Goal: Contribute content: Contribute content

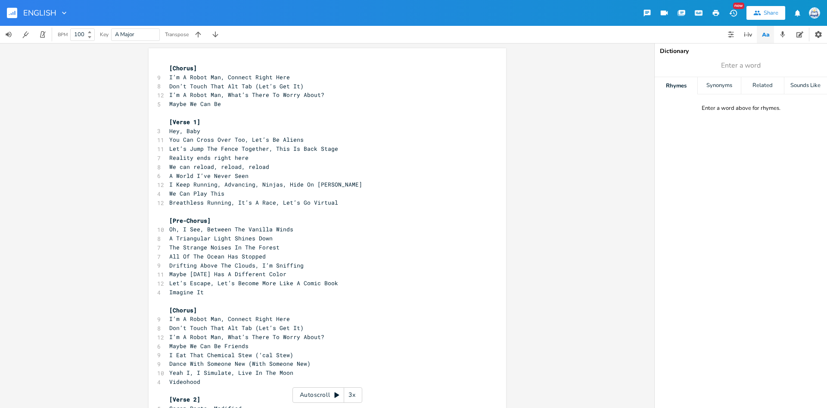
scroll to position [3, 95]
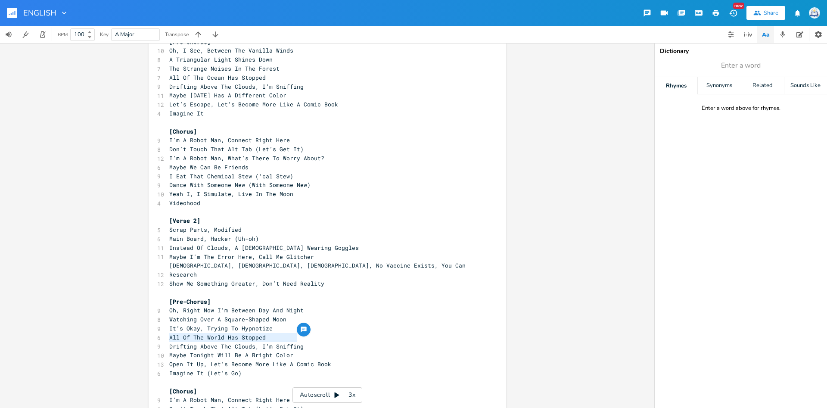
type textarea "Drifting Above The Clouds, I’m Sniffing Maybe Tonight Will Be A Bright Color"
drag, startPoint x: 170, startPoint y: 338, endPoint x: 299, endPoint y: 345, distance: 129.4
click at [299, 345] on div "[Chorus] 9 I’m A Robot Man, Connect Right Here 8 Don’t Touch That Alt Tab (Let’…" at bounding box center [323, 279] width 311 height 788
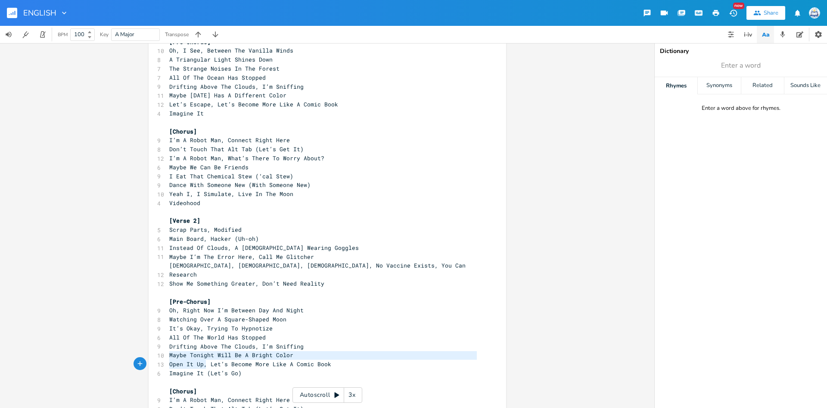
type textarea "Open It Up, Let’s Become More Like A Comic Book Imagine It"
drag, startPoint x: 171, startPoint y: 356, endPoint x: 203, endPoint y: 363, distance: 33.5
click at [203, 363] on div "[Chorus] 9 I’m A Robot Man, Connect Right Here 8 Don’t Touch That Alt Tab (Let’…" at bounding box center [323, 279] width 311 height 788
type textarea "(Let’s Go)"
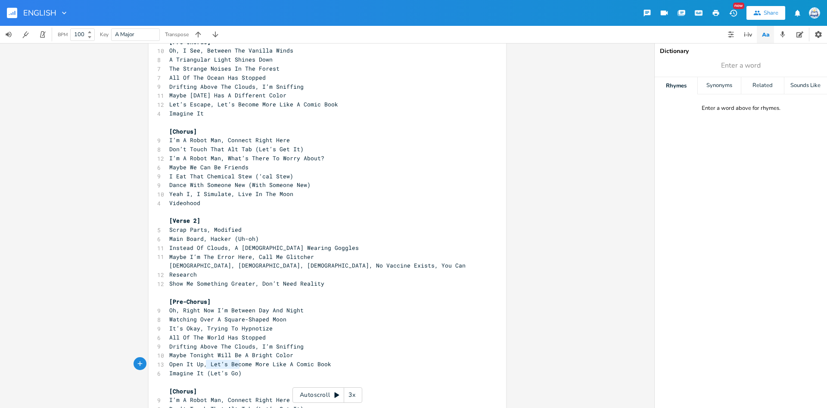
scroll to position [3, 29]
drag, startPoint x: 245, startPoint y: 363, endPoint x: 206, endPoint y: 364, distance: 38.4
click at [206, 369] on pre "Imagine It (Let’s Go)" at bounding box center [323, 373] width 311 height 9
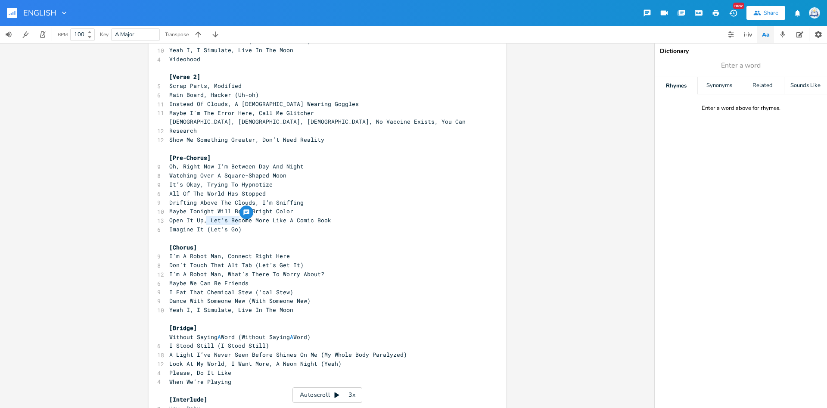
scroll to position [406, 0]
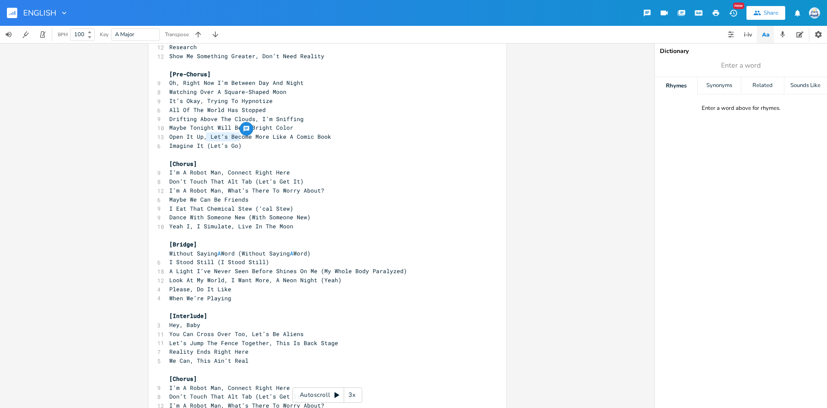
click at [168, 177] on pre "Don’t Touch That Alt Tab (Let’s Get It)" at bounding box center [323, 181] width 311 height 9
type textarea "Without Saying A Word (Without Saying A Word) I Stood Still (I Stood Still)"
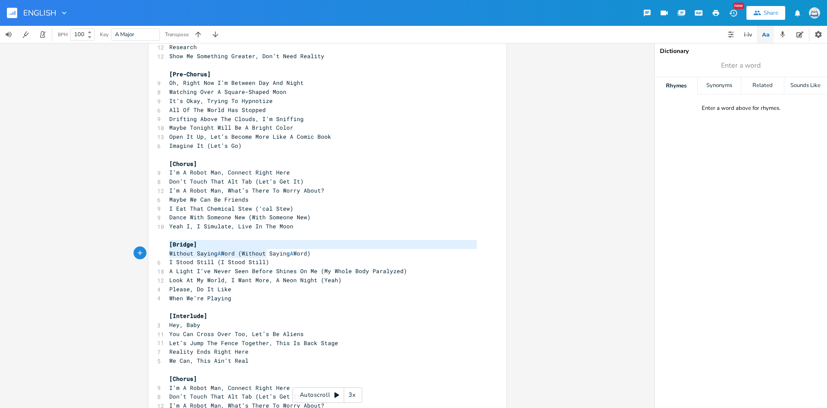
click at [272, 249] on div "Without Saying A Word (Without Saying A Word) I Stood Still (I Stood Still) x […" at bounding box center [327, 50] width 357 height 816
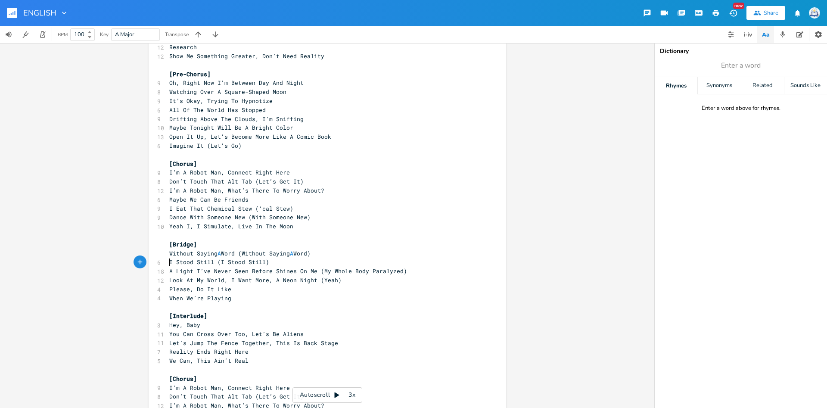
scroll to position [3, 0]
type textarea "A Light I’ve Never Seen Before Shines On Me (My Whole Body Paralyzed)"
drag, startPoint x: 169, startPoint y: 263, endPoint x: 422, endPoint y: 259, distance: 252.8
click at [422, 267] on pre "A Light I’ve Never Seen Before Shines On Me (My Whole Body Paralyzed)" at bounding box center [323, 271] width 311 height 9
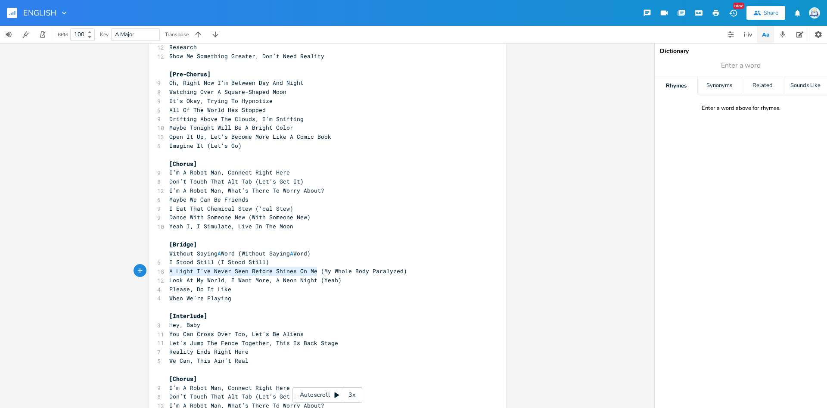
type textarea "Look At My World, I Want More, A Neon Night (Yeah)"
drag, startPoint x: 180, startPoint y: 272, endPoint x: 338, endPoint y: 272, distance: 157.6
click at [338, 276] on pre "Look At My World, I Want More, A Neon Night (Yeah)" at bounding box center [323, 280] width 311 height 9
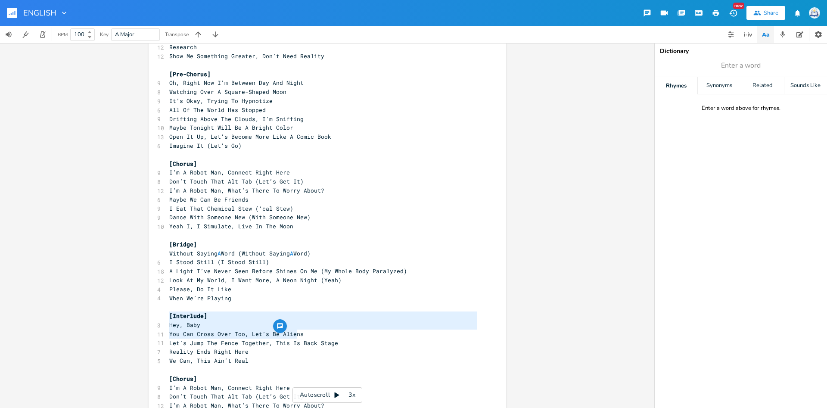
type textarea "Hey, Baby You Can Cross Over Too, Let’s Be Aliens Let’s Jump The Fence Together…"
drag, startPoint x: 170, startPoint y: 319, endPoint x: 340, endPoint y: 335, distance: 170.9
click at [340, 335] on div "[Chorus] 9 I’m A Robot Man, Connect Right Here 8 Don’t Touch That Alt Tab (Let’…" at bounding box center [323, 52] width 311 height 788
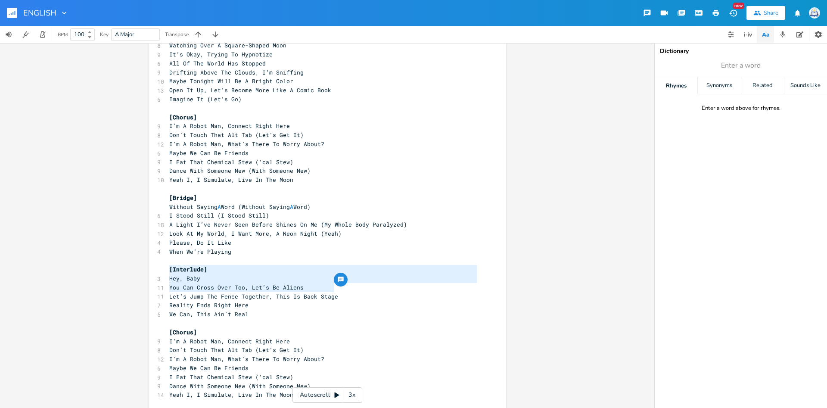
scroll to position [3, 0]
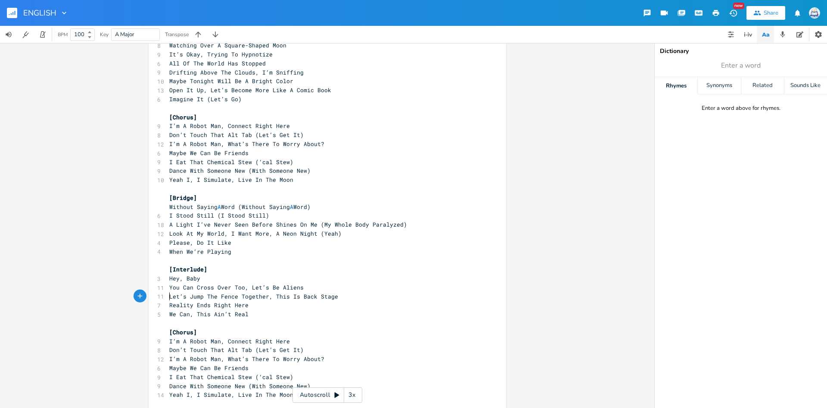
type textarea "Reality Ends Right Here We Can, This Ain’t Real"
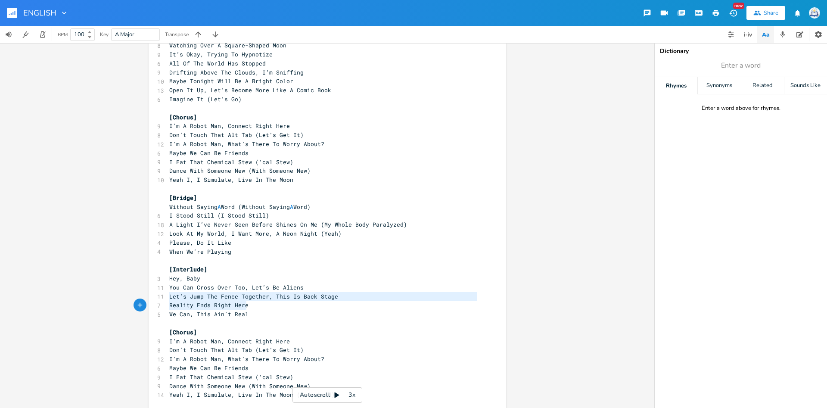
scroll to position [9, 73]
drag, startPoint x: 168, startPoint y: 297, endPoint x: 258, endPoint y: 305, distance: 89.6
click at [258, 305] on div "[Chorus] 9 I’m A Robot Man, Connect Right Here 8 Don’t Touch That Alt Tab (Let’…" at bounding box center [323, 5] width 311 height 788
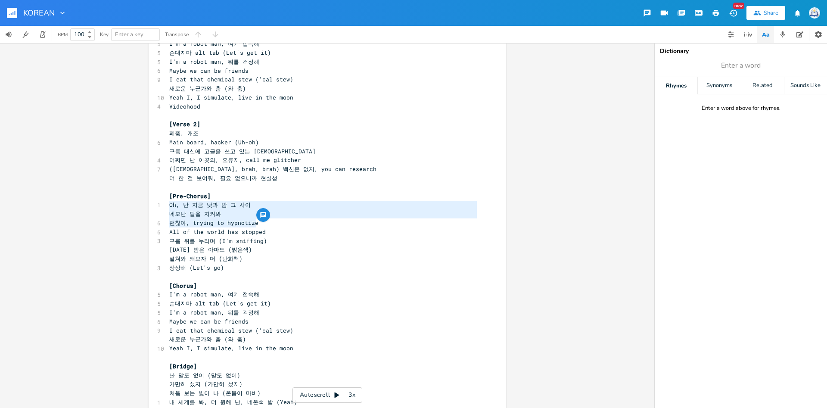
scroll to position [3, 0]
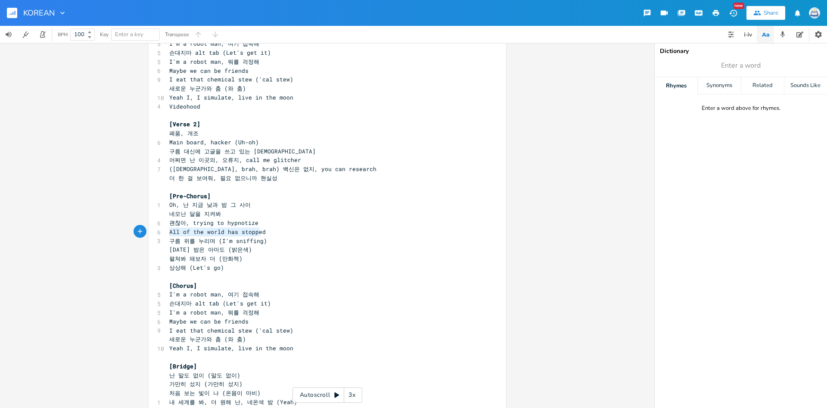
type textarea "All of the world has stopped 구름 위를 누리며 (I'm sniffing)"
drag, startPoint x: 170, startPoint y: 234, endPoint x: 290, endPoint y: 241, distance: 120.4
click at [290, 241] on div "[Chorus] 5 I'm a robot man, 여기 접속해 5 손대지마 alt tab (Let's get it) 5 I'm a robot …" at bounding box center [323, 168] width 311 height 779
click at [157, 245] on div "3" at bounding box center [157, 240] width 0 height 9
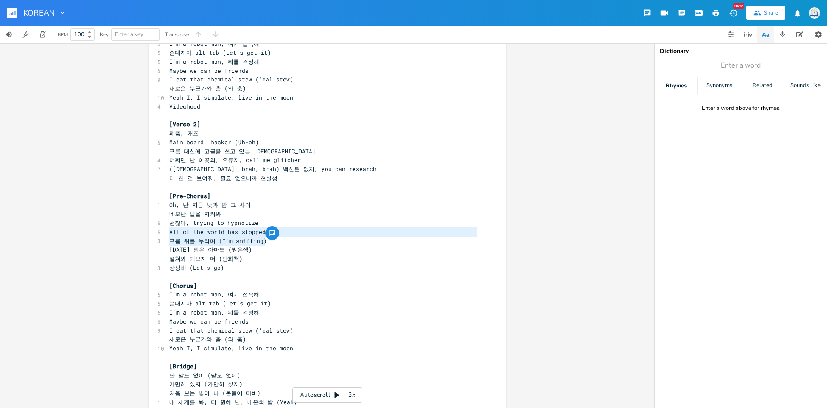
click at [173, 243] on span "구름 위를 누리며 (I'm sniffing)" at bounding box center [218, 241] width 98 height 8
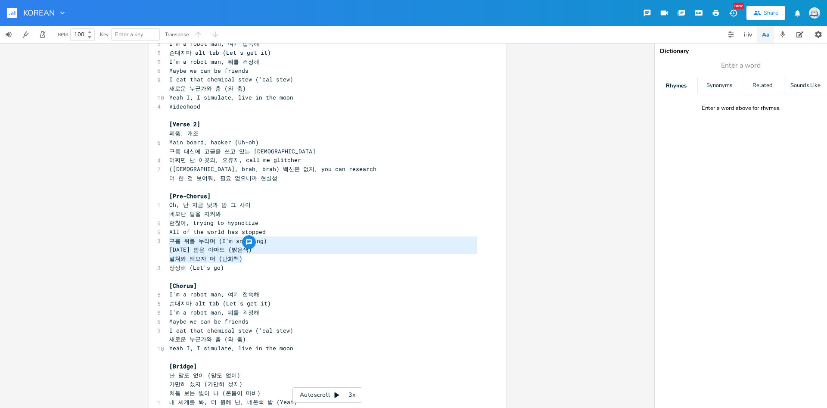
type textarea "구름 위를 누리며 (I'm sniffing) 오늘 밤은 아마도 (밝은색) 펼쳐봐 돼보자 더 (만화책)"
drag, startPoint x: 170, startPoint y: 242, endPoint x: 277, endPoint y: 256, distance: 108.1
click at [277, 256] on div "[Chorus] 5 I'm a robot man, 여기 접속해 5 손대지마 alt tab (Let's get it) 5 I'm a robot …" at bounding box center [323, 168] width 311 height 779
click at [201, 260] on span "펼쳐봐 돼보자 더 (만화책)" at bounding box center [205, 259] width 73 height 8
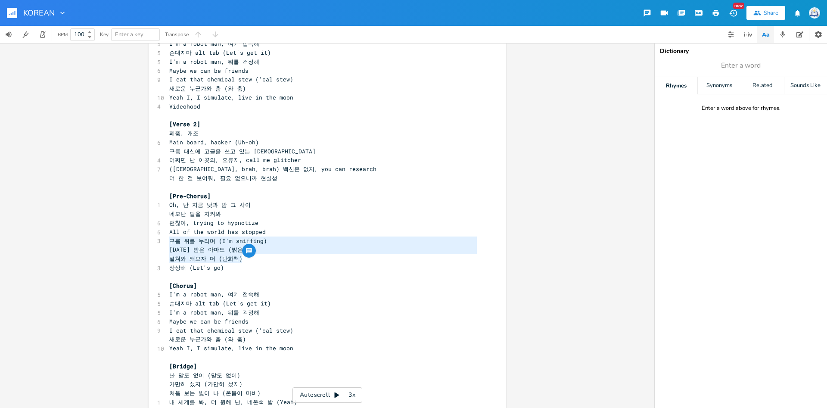
scroll to position [3, 0]
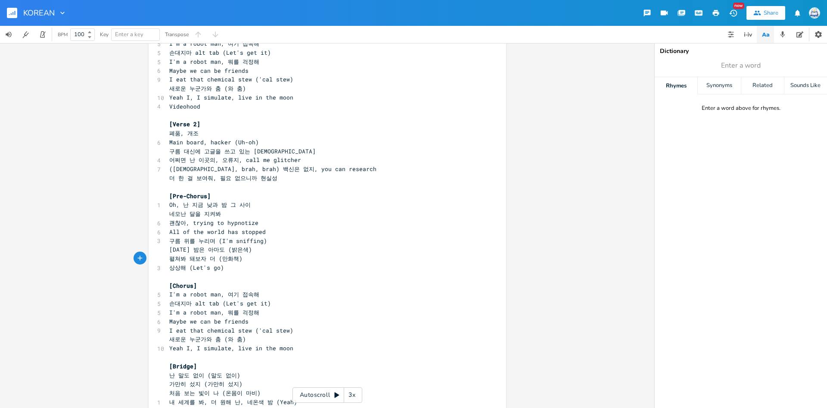
type textarea "구름 위를 누리며 (I'm sniffing) 오늘 밤은 아마도 (밝은색)"
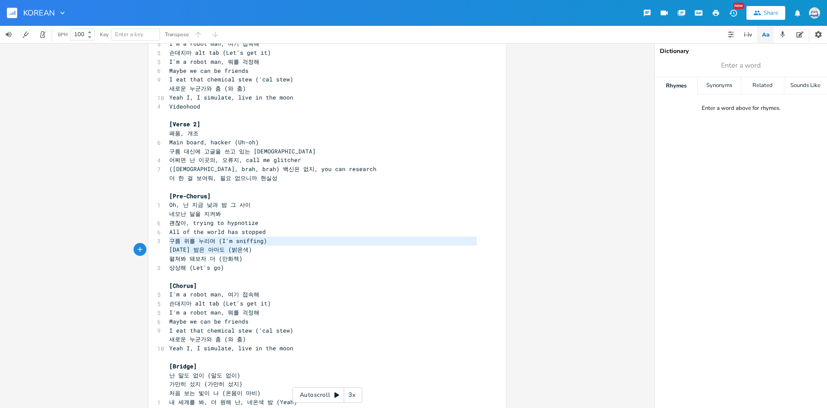
drag, startPoint x: 171, startPoint y: 241, endPoint x: 255, endPoint y: 252, distance: 85.6
click at [255, 252] on div "[Chorus] 5 I'm a robot man, 여기 접속해 5 손대지마 alt tab (Let's get it) 5 I'm a robot …" at bounding box center [323, 168] width 311 height 779
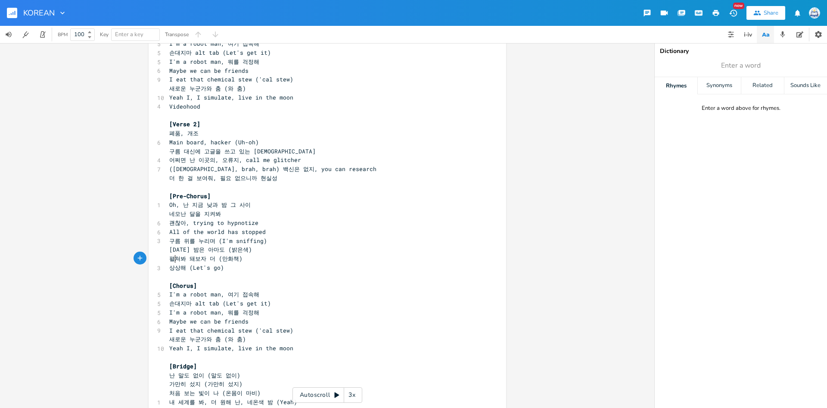
scroll to position [3, 0]
click at [172, 259] on span "펼쳐봐 돼보자 더 (만화책)" at bounding box center [205, 259] width 73 height 8
type textarea "펼쳐봐 돼보자 더 (만화책) 상상해"
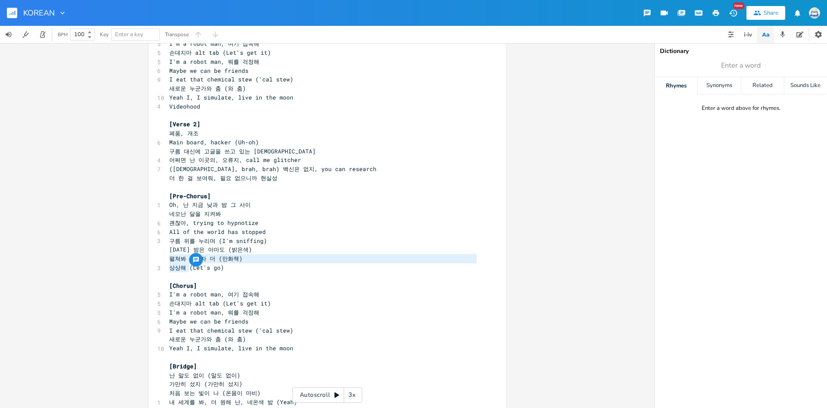
drag, startPoint x: 170, startPoint y: 259, endPoint x: 191, endPoint y: 268, distance: 22.7
click at [191, 268] on div "[Chorus] 5 I'm a robot man, 여기 접속해 5 손대지마 alt tab (Let's get it) 5 I'm a robot …" at bounding box center [323, 168] width 311 height 779
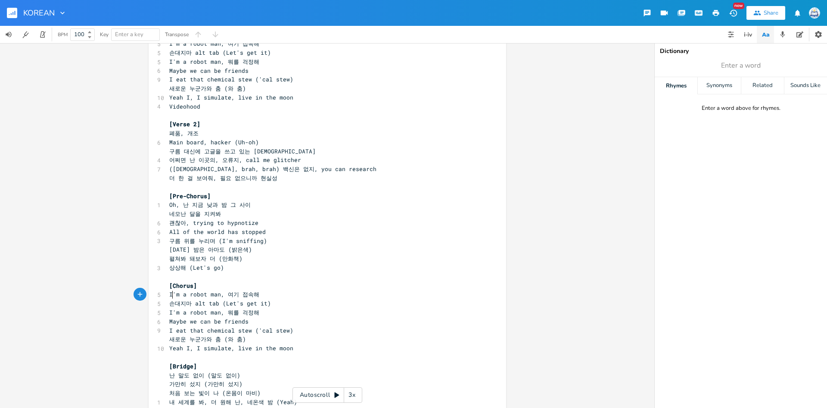
scroll to position [3, 0]
type textarea "'m a"
drag, startPoint x: 171, startPoint y: 296, endPoint x: 188, endPoint y: 295, distance: 16.4
click at [188, 295] on span "I'm a robot man, 여기 접속해" at bounding box center [214, 294] width 90 height 8
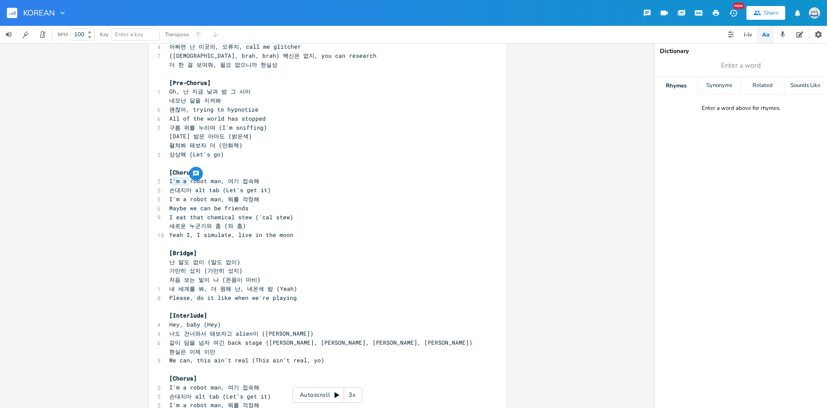
scroll to position [398, 0]
click at [198, 301] on span "Please, do it like when we're playing" at bounding box center [232, 297] width 127 height 8
type textarea "난 말도 없이 (말도 없이) 가만히 섰지 (가만히 섰지)"
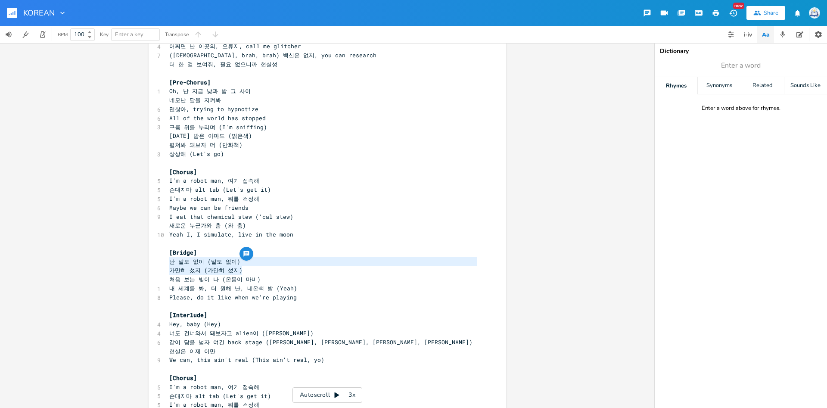
scroll to position [3, 78]
drag, startPoint x: 171, startPoint y: 260, endPoint x: 254, endPoint y: 270, distance: 83.2
click at [254, 270] on div "[Chorus] 5 I'm a robot man, 여기 접속해 5 손대지마 alt tab (Let's get it) 5 I'm a robot …" at bounding box center [323, 55] width 311 height 779
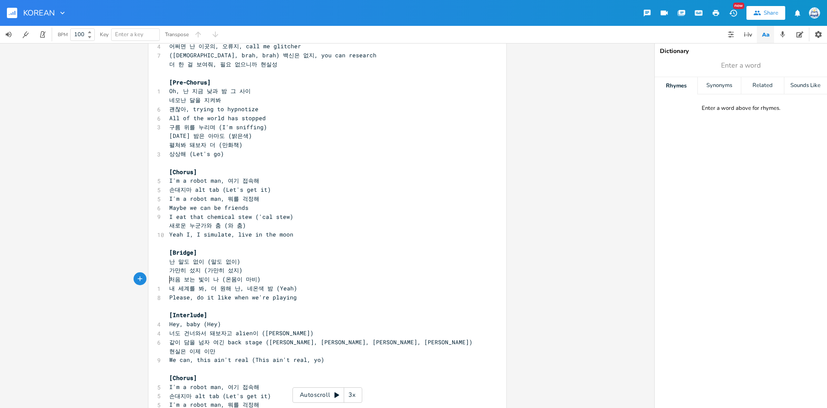
scroll to position [3, 0]
type textarea "처음 보는 빛이 나 (온몸이 마비)"
drag, startPoint x: 169, startPoint y: 276, endPoint x: 271, endPoint y: 282, distance: 101.8
click at [271, 282] on pre "처음 보는 빛이 나 (온몸이 마비)" at bounding box center [323, 279] width 311 height 9
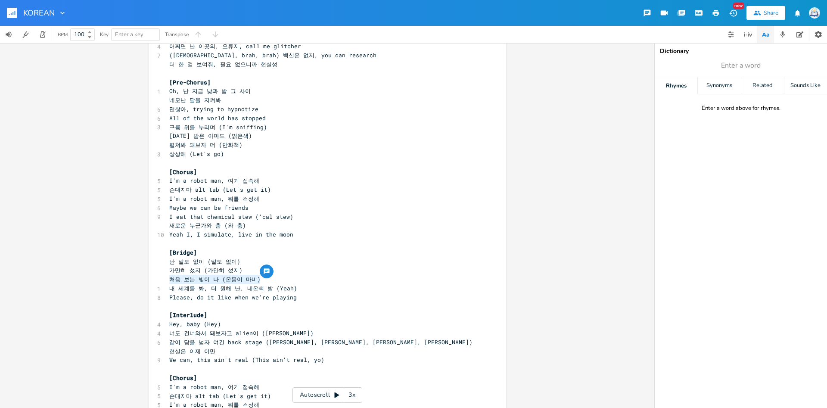
scroll to position [3, 0]
type textarea "내 세계를 봐, 더 원해 난, 네온색 밤 (Yeah)"
drag, startPoint x: 168, startPoint y: 290, endPoint x: 307, endPoint y: 290, distance: 140.0
click at [307, 290] on pre "내 세계를 봐, 더 원해 난, 네온색 밤 (Yeah)" at bounding box center [323, 288] width 311 height 9
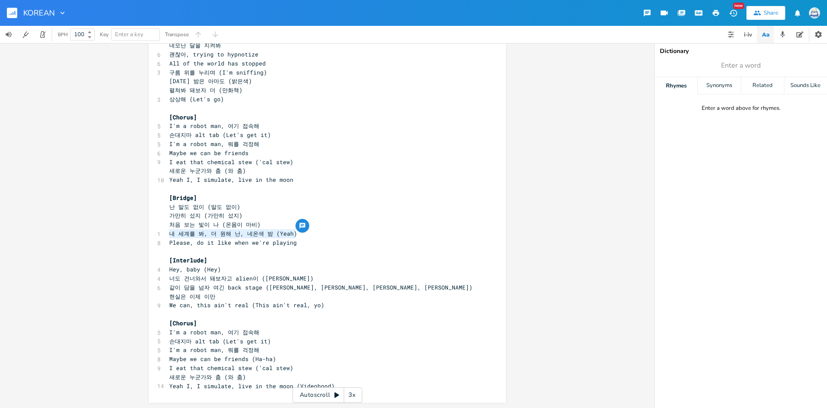
scroll to position [3, 0]
drag, startPoint x: 168, startPoint y: 243, endPoint x: 665, endPoint y: 13, distance: 548.0
click at [168, 243] on pre "Please, do it like when we're playing" at bounding box center [323, 242] width 311 height 9
type textarea "Please, do it like when we're playing"
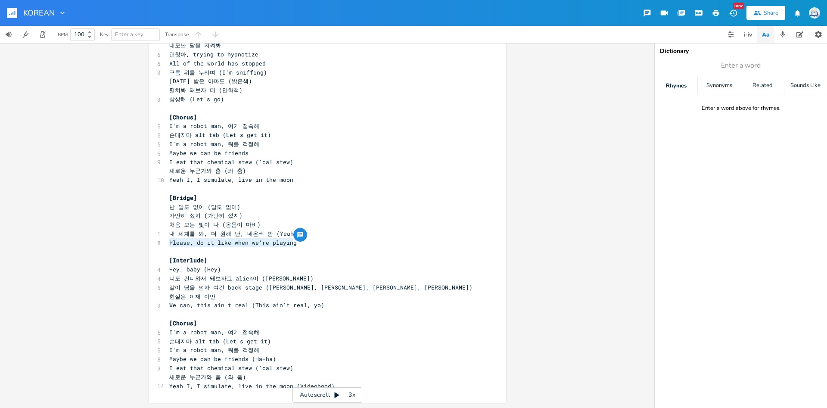
drag, startPoint x: 302, startPoint y: 243, endPoint x: 152, endPoint y: 242, distance: 149.9
click at [213, 216] on span "가만히 섰지 (가만히 섰지)" at bounding box center [205, 215] width 73 height 8
type textarea "Please, do it like when we're playing"
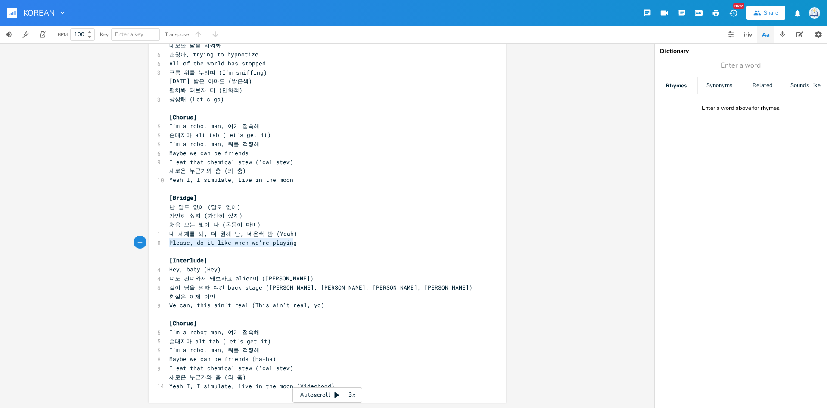
drag, startPoint x: 170, startPoint y: 243, endPoint x: 292, endPoint y: 246, distance: 122.8
click at [292, 246] on span "Please, do it like when we're playing" at bounding box center [232, 243] width 127 height 8
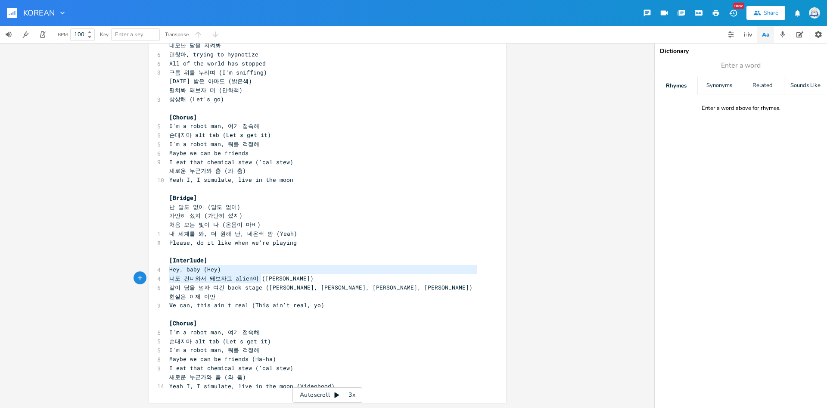
scroll to position [9, 97]
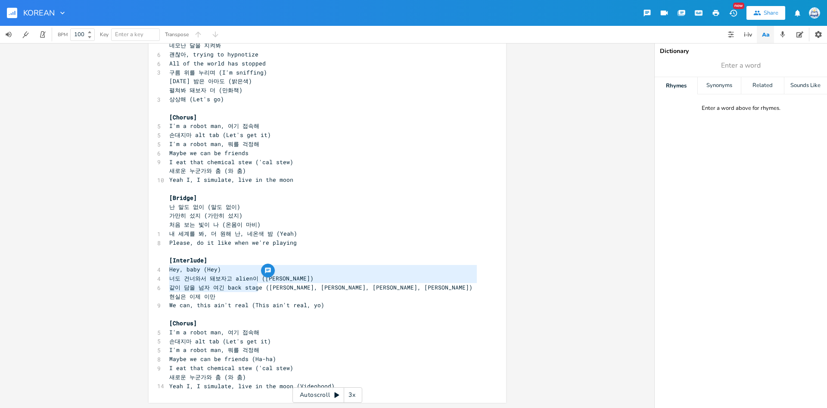
type textarea "Hey, baby (Hey) 너도 건너와서 돼보자고 alien이 (Yuh) 같이 담을 넘자 여긴 back stage"
drag, startPoint x: 168, startPoint y: 270, endPoint x: 261, endPoint y: 291, distance: 95.3
click at [261, 291] on div "[Chorus] 5 I'm a robot man, 여기 접속해 5 손대지마 alt tab (Let's get it) 5 I'm a robot …" at bounding box center [323, 0] width 311 height 779
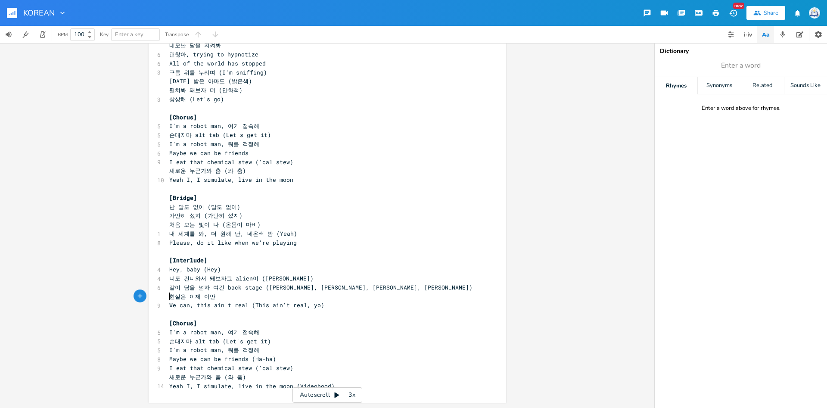
scroll to position [3, 0]
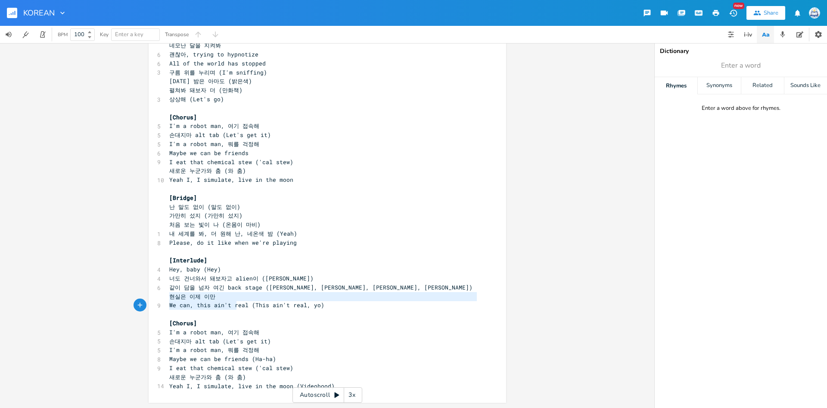
type textarea "현실은 이제 이만 We can, this ain't real"
drag, startPoint x: 169, startPoint y: 298, endPoint x: 246, endPoint y: 305, distance: 77.5
click at [246, 305] on div "[Chorus] 5 I'm a robot man, 여기 접속해 5 손대지마 alt tab (Let's get it) 5 I'm a robot …" at bounding box center [323, 0] width 311 height 779
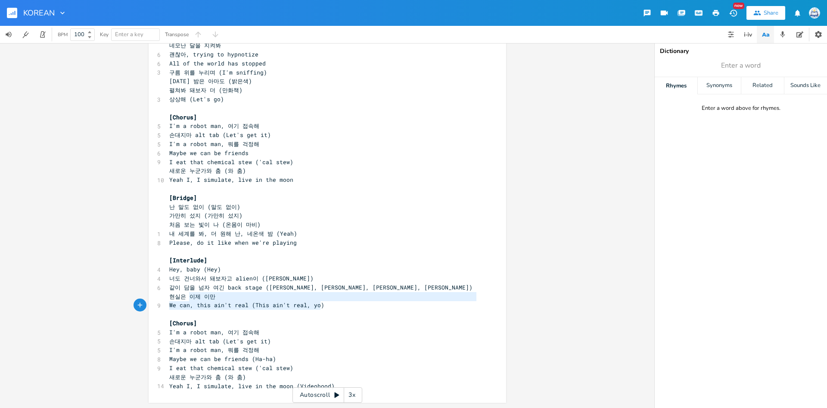
type textarea "현실은 이제 이만 We can, this ain't real (This ain't real, yo)"
drag, startPoint x: 298, startPoint y: 306, endPoint x: 167, endPoint y: 297, distance: 131.7
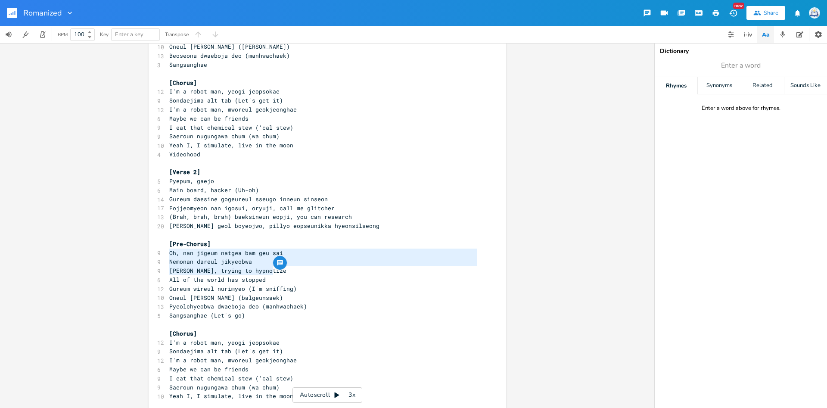
scroll to position [3, 0]
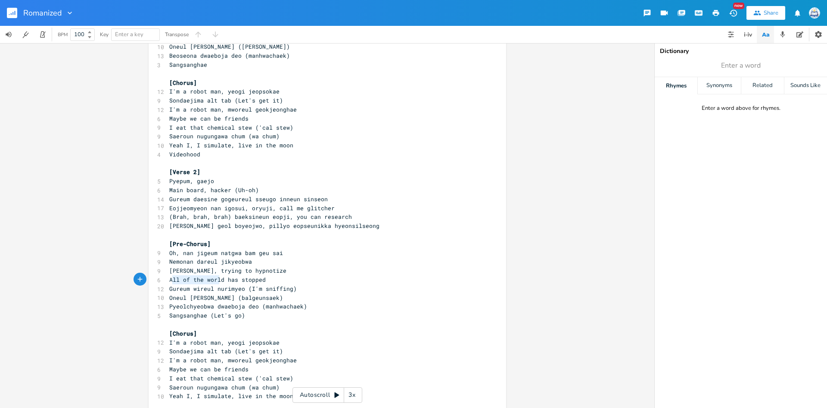
type textarea "ll of the world has stopped Gureum wireul nurimyeo (I'm sniffing)"
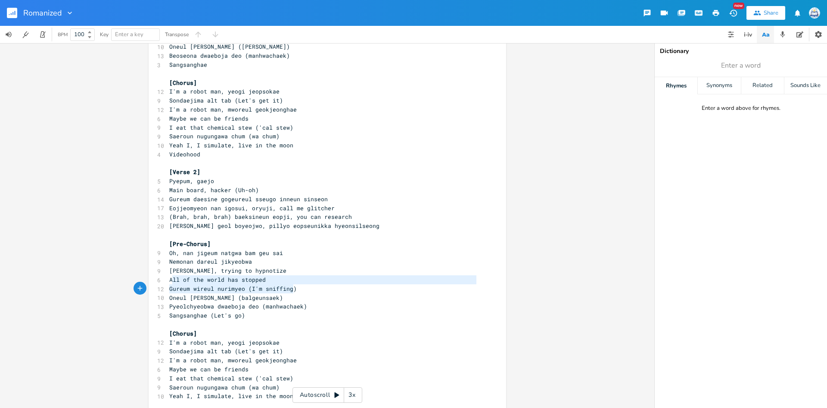
scroll to position [3, 116]
drag, startPoint x: 171, startPoint y: 278, endPoint x: 301, endPoint y: 286, distance: 129.9
click at [301, 286] on div "[Chorus] 12 I'm a robot man, yeogi jeopsokae 9 Sondaejima alt tab (Let's get it…" at bounding box center [323, 230] width 311 height 788
click at [277, 298] on pre "Oneul [PERSON_NAME] (balgeunsaek)" at bounding box center [323, 297] width 311 height 9
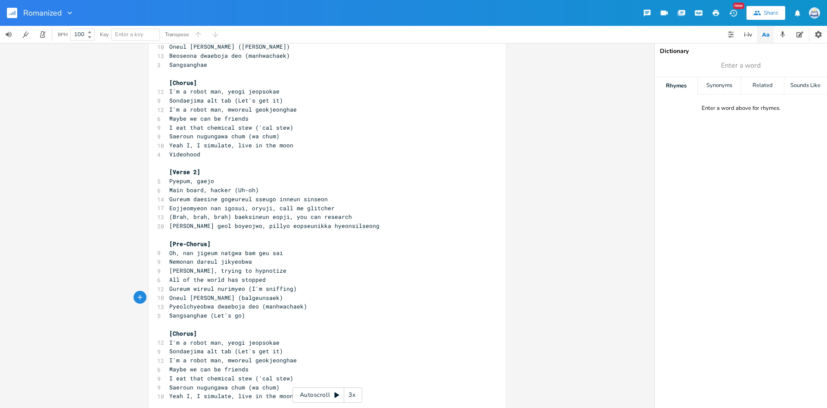
drag, startPoint x: 167, startPoint y: 289, endPoint x: 175, endPoint y: 290, distance: 8.2
click at [175, 290] on div "x [Chorus] 12 I'm a robot man, yeogi jeopsokae 9 Sondaejima alt tab (Let's get …" at bounding box center [327, 229] width 357 height 816
type textarea "Gureum wireul nurimyeo (I'm sniffing) Oneul bameun [PERSON_NAME] (balgeunsaek)"
drag, startPoint x: 170, startPoint y: 290, endPoint x: 301, endPoint y: 302, distance: 131.5
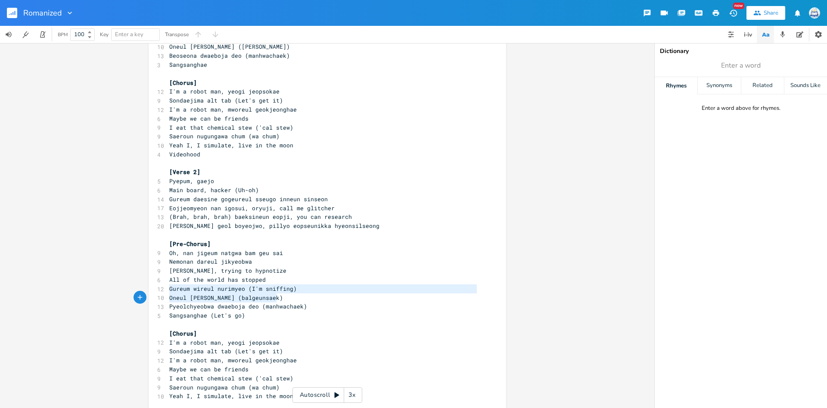
click at [301, 302] on div "[Chorus] 12 I'm a robot man, yeogi jeopsokae 9 Sondaejima alt tab (Let's get it…" at bounding box center [323, 230] width 311 height 788
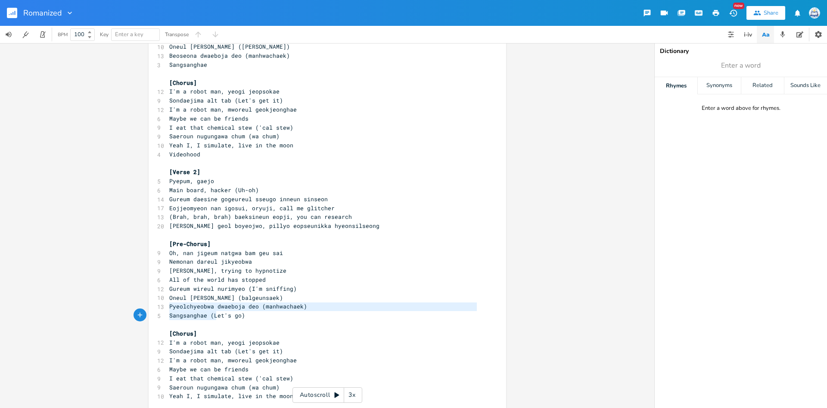
type textarea "Pyeolchyeobwa dwaeboja deo (manhwachaek) Sangsanghae"
drag, startPoint x: 170, startPoint y: 304, endPoint x: 205, endPoint y: 316, distance: 37.6
click at [205, 316] on div "[Chorus] 12 I'm a robot man, yeogi jeopsokae 9 Sondaejima alt tab (Let's get it…" at bounding box center [323, 230] width 311 height 788
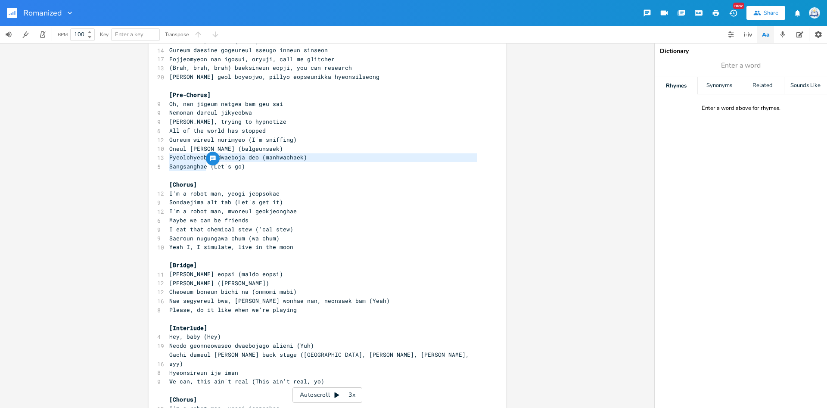
scroll to position [398, 0]
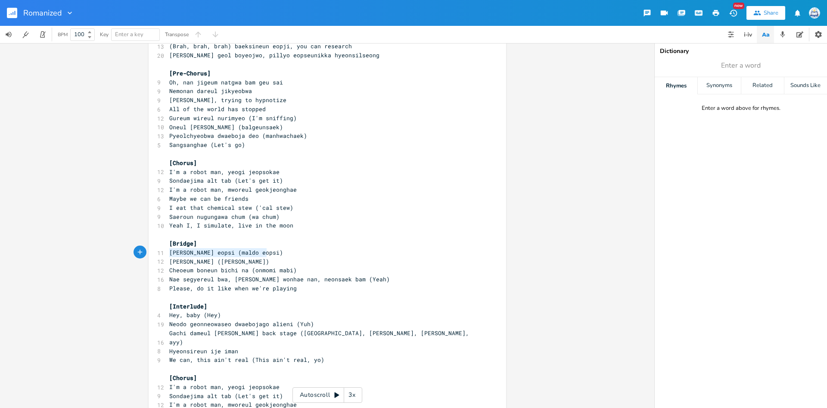
type textarea "[PERSON_NAME] eopsi (maldo eopsi) Gamanhi seotji ([PERSON_NAME])"
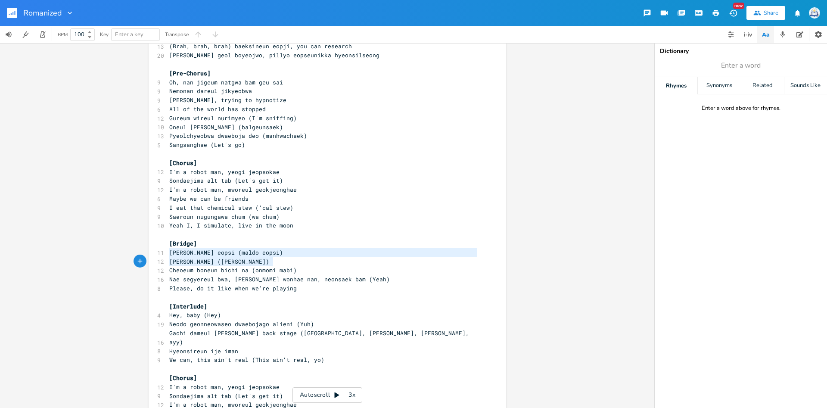
drag, startPoint x: 170, startPoint y: 252, endPoint x: 291, endPoint y: 262, distance: 121.0
click at [291, 262] on div "[Chorus] 12 I'm a robot man, yeogi jeopsokae 9 Sondaejima alt tab (Let's get it…" at bounding box center [323, 60] width 311 height 788
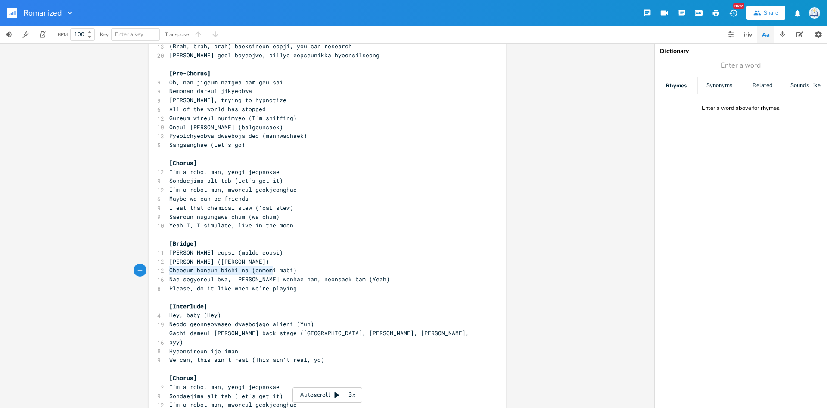
type textarea "Cheoeum boneun bichi na (onmomi mabi)"
drag, startPoint x: 170, startPoint y: 271, endPoint x: 298, endPoint y: 272, distance: 128.8
click at [298, 272] on pre "Cheoeum boneun bichi na (onmomi mabi)" at bounding box center [323, 270] width 311 height 9
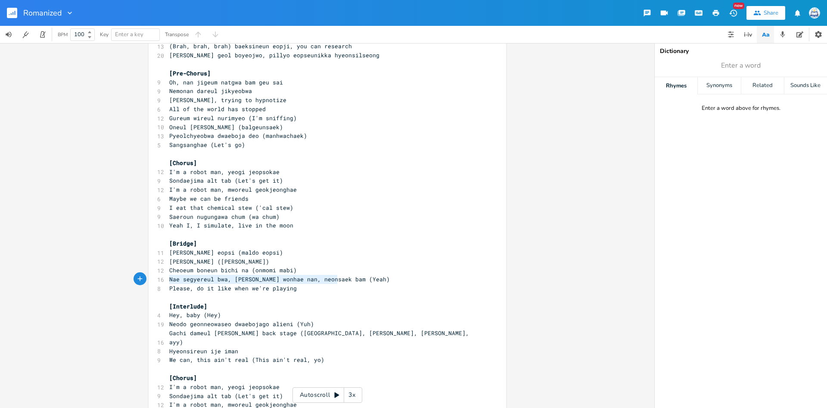
type textarea "Nae segyereul bwa, [PERSON_NAME] wonhae nan, neonsaek bam (Yeah)"
drag, startPoint x: 168, startPoint y: 280, endPoint x: 355, endPoint y: 283, distance: 187.8
click at [355, 283] on pre "Nae segyereul bwa, [PERSON_NAME] wonhae nan, neonsaek bam (Yeah)" at bounding box center [323, 279] width 311 height 9
type textarea "Cheoeum boneun bichi na (onmomi mabi)"
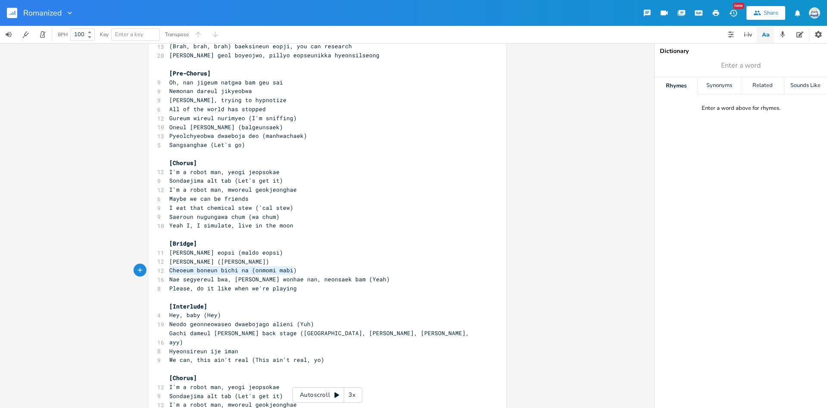
scroll to position [3, 127]
drag, startPoint x: 171, startPoint y: 268, endPoint x: 304, endPoint y: 268, distance: 133.1
click at [304, 268] on pre "Cheoeum boneun bichi na (onmomi mabi)" at bounding box center [323, 270] width 311 height 9
type textarea "Nae segyereul bwa, [PERSON_NAME] wonhae nan, neonsaek bam (Yeah)"
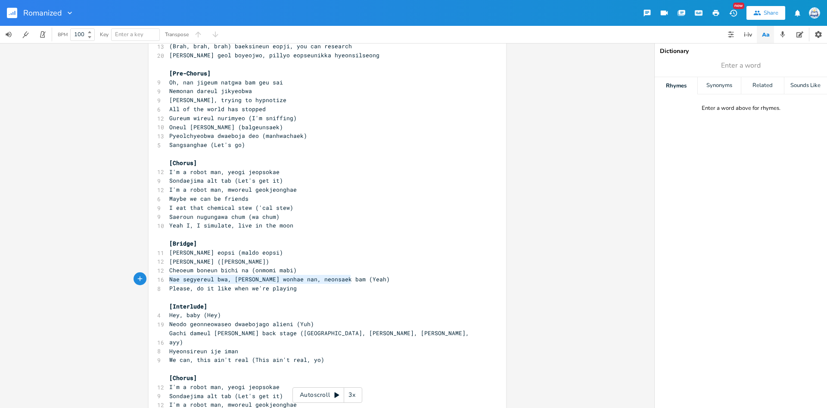
drag, startPoint x: 169, startPoint y: 278, endPoint x: 355, endPoint y: 281, distance: 185.6
click at [355, 281] on pre "Nae segyereul bwa, [PERSON_NAME] wonhae nan, neonsaek bam (Yeah)" at bounding box center [323, 279] width 311 height 9
type textarea "Please, do it like when we're playing"
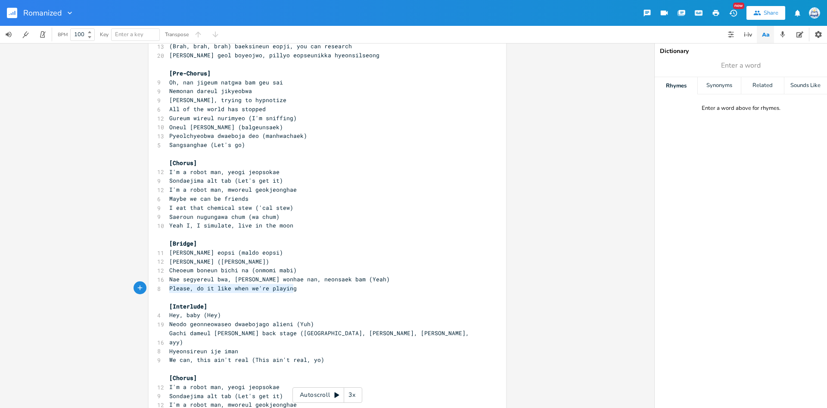
drag, startPoint x: 170, startPoint y: 291, endPoint x: 316, endPoint y: 290, distance: 145.6
click at [316, 290] on pre "Please, do it like when we're playing" at bounding box center [323, 288] width 311 height 9
click at [204, 283] on pre "Nae segyereul bwa, [PERSON_NAME] wonhae nan, neonsaek bam (Yeah)" at bounding box center [323, 279] width 311 height 9
type textarea "ae segyereul bwa, [PERSON_NAME] wonhae nan, neon"
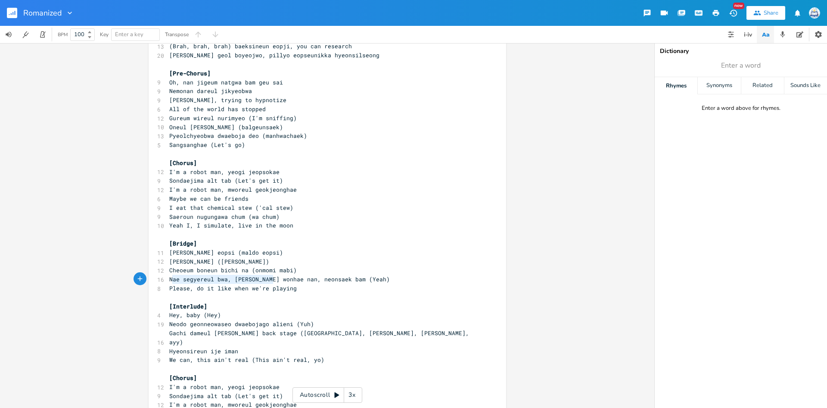
scroll to position [3, 127]
drag, startPoint x: 172, startPoint y: 280, endPoint x: 301, endPoint y: 280, distance: 129.6
click at [301, 280] on span "Nae segyereul bwa, [PERSON_NAME] wonhae nan, neonsaek bam (Yeah)" at bounding box center [279, 279] width 221 height 8
click at [203, 281] on span "Nae segyereul bwa, [PERSON_NAME] wonhae nan, neonsaek bam (Yeah)" at bounding box center [279, 279] width 221 height 8
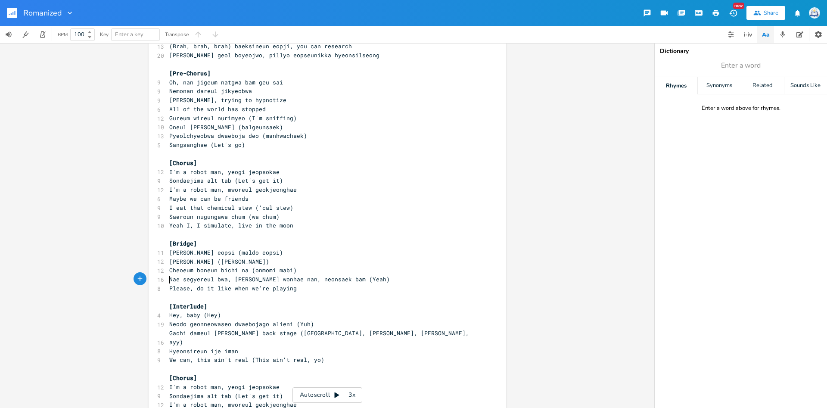
type textarea "Nae segyereul bwa, deo wonhae na"
type textarea "Nae segyereul bwa, [PERSON_NAME] wonhae nan, neonsaek bam (Yeah)"
drag, startPoint x: 170, startPoint y: 281, endPoint x: 373, endPoint y: 280, distance: 202.8
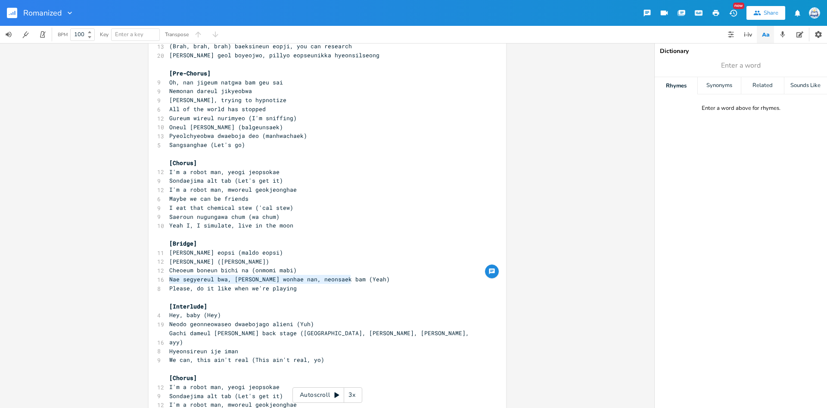
click at [373, 280] on pre "Nae segyereul bwa, [PERSON_NAME] wonhae nan, neonsaek bam (Yeah)" at bounding box center [323, 279] width 311 height 9
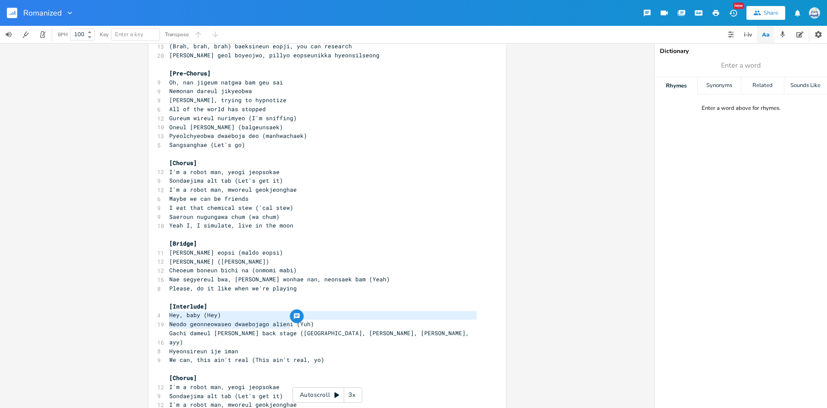
type textarea "Hey, baby (Hey) Neodo geonneowaseo dwaebojago alieni (Yuh) Gachi dameul neomja …"
drag, startPoint x: 170, startPoint y: 317, endPoint x: 293, endPoint y: 335, distance: 124.4
click at [293, 335] on div "[Chorus] 12 I'm a robot man, yeogi jeopsokae 9 Sondaejima alt tab (Let's get it…" at bounding box center [323, 60] width 311 height 788
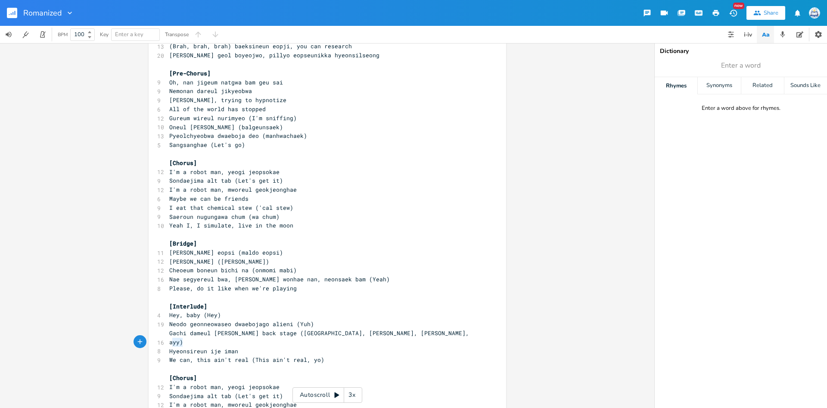
type textarea "yeonsireun ije iman We can"
drag, startPoint x: 171, startPoint y: 342, endPoint x: 187, endPoint y: 345, distance: 15.8
click at [191, 347] on div "[Chorus] 12 I'm a robot man, yeogi jeopsokae 9 Sondaejima alt tab (Let's get it…" at bounding box center [323, 60] width 311 height 788
type textarea "Hyeonsireun ije iman We can, this ain't real"
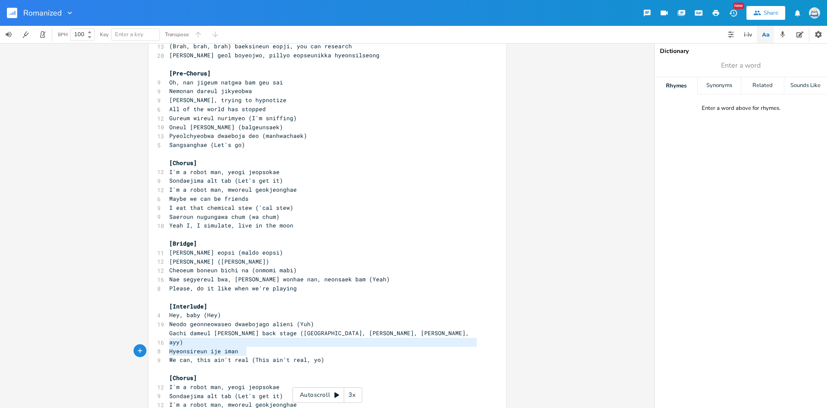
drag, startPoint x: 169, startPoint y: 342, endPoint x: 246, endPoint y: 352, distance: 77.8
click at [246, 352] on div "[Chorus] 12 I'm a robot man, yeogi jeopsokae 9 Sondaejima alt tab (Let's get it…" at bounding box center [323, 60] width 311 height 788
type textarea "Hyeonsireun ije iman We can, this ain't real (This ain't real, yo)"
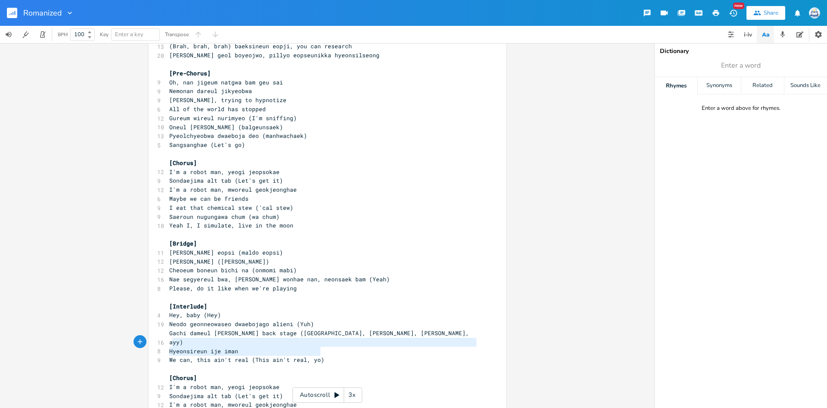
drag, startPoint x: 326, startPoint y: 353, endPoint x: 160, endPoint y: 339, distance: 165.9
click at [168, 339] on div "[Chorus] 12 I'm a robot man, yeogi jeopsokae 9 Sondaejima alt tab (Let's get it…" at bounding box center [323, 60] width 311 height 788
